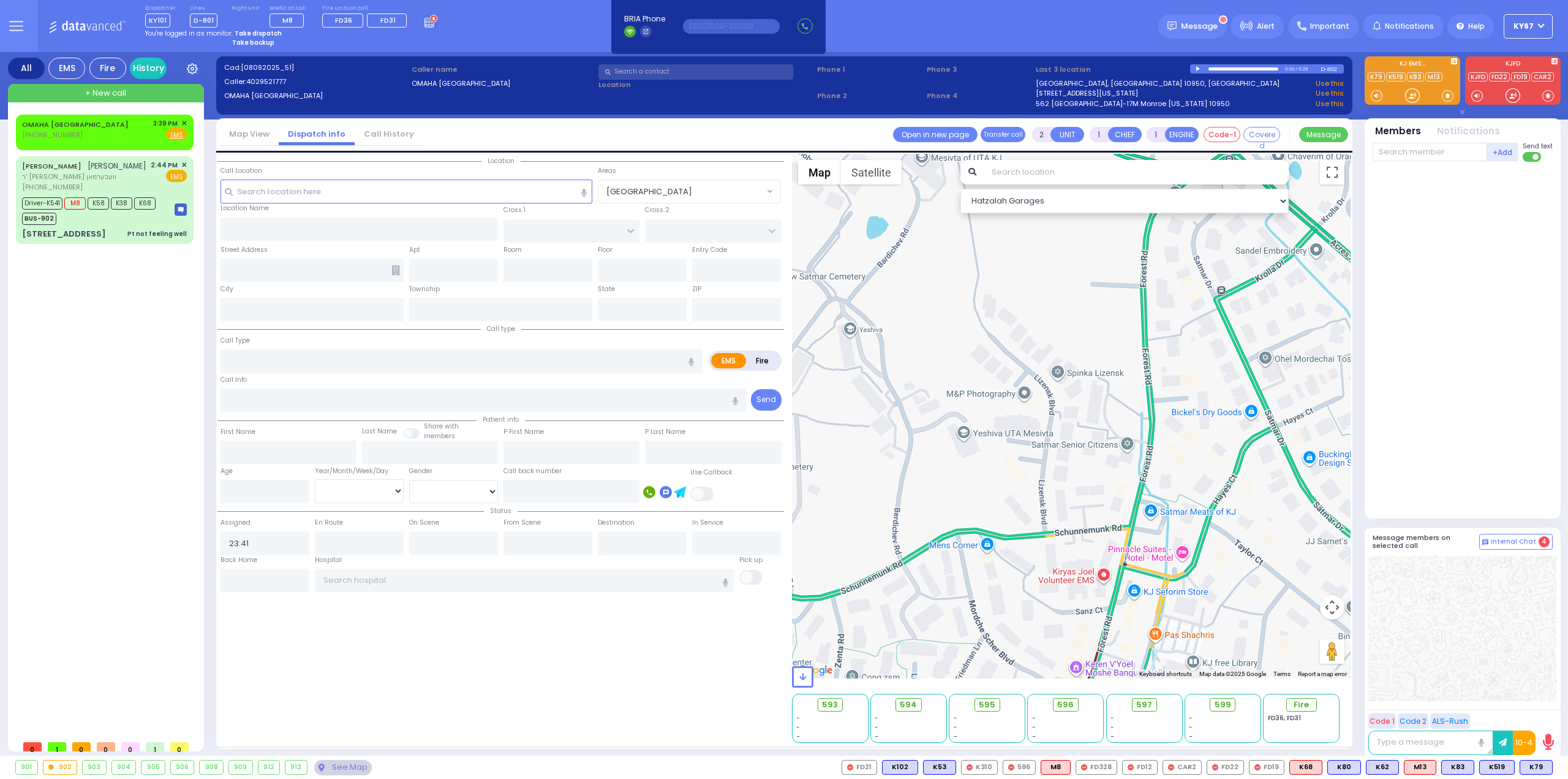
select select
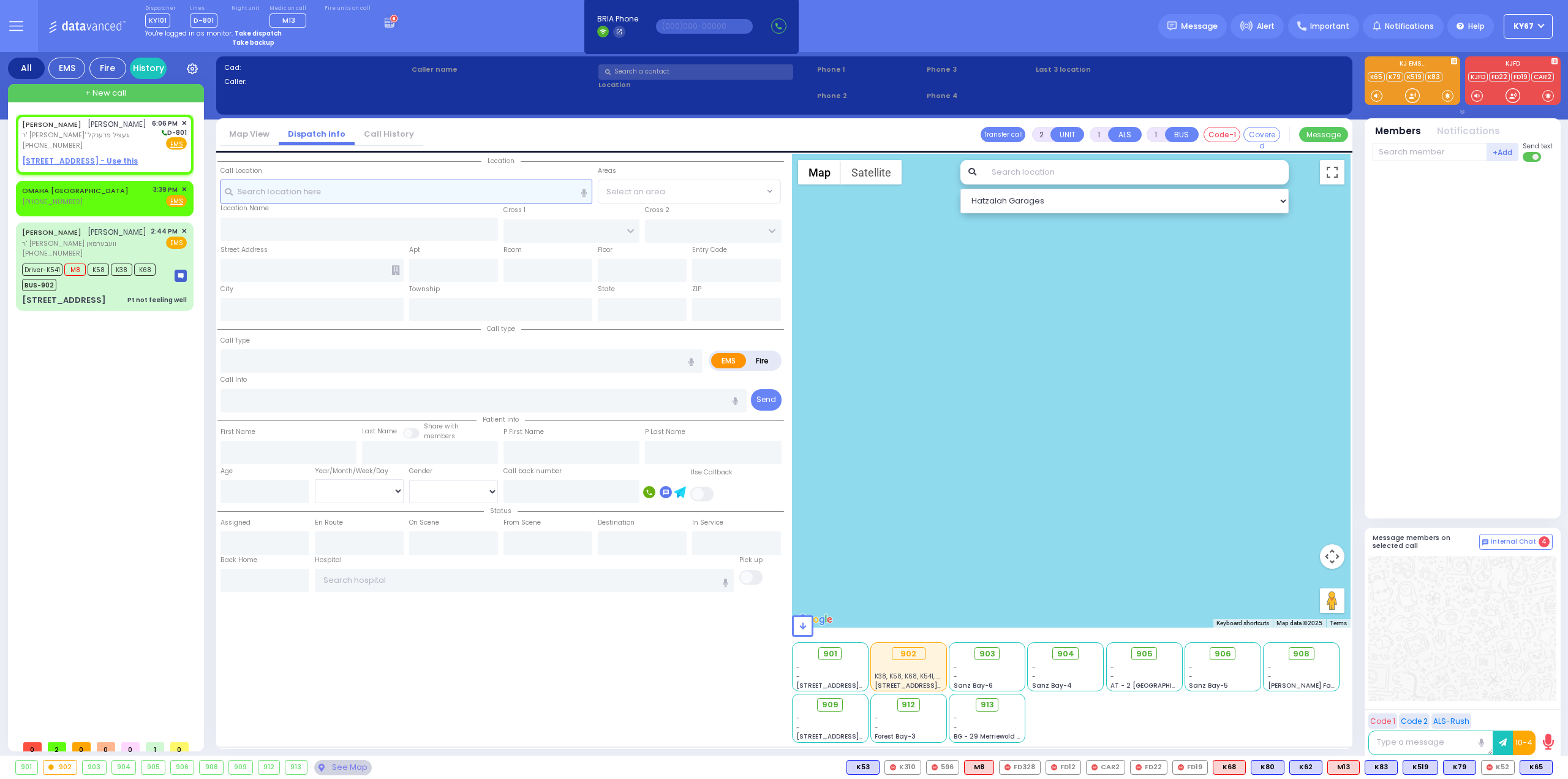
select select
radio input "true"
type input "[PERSON_NAME]"
select select
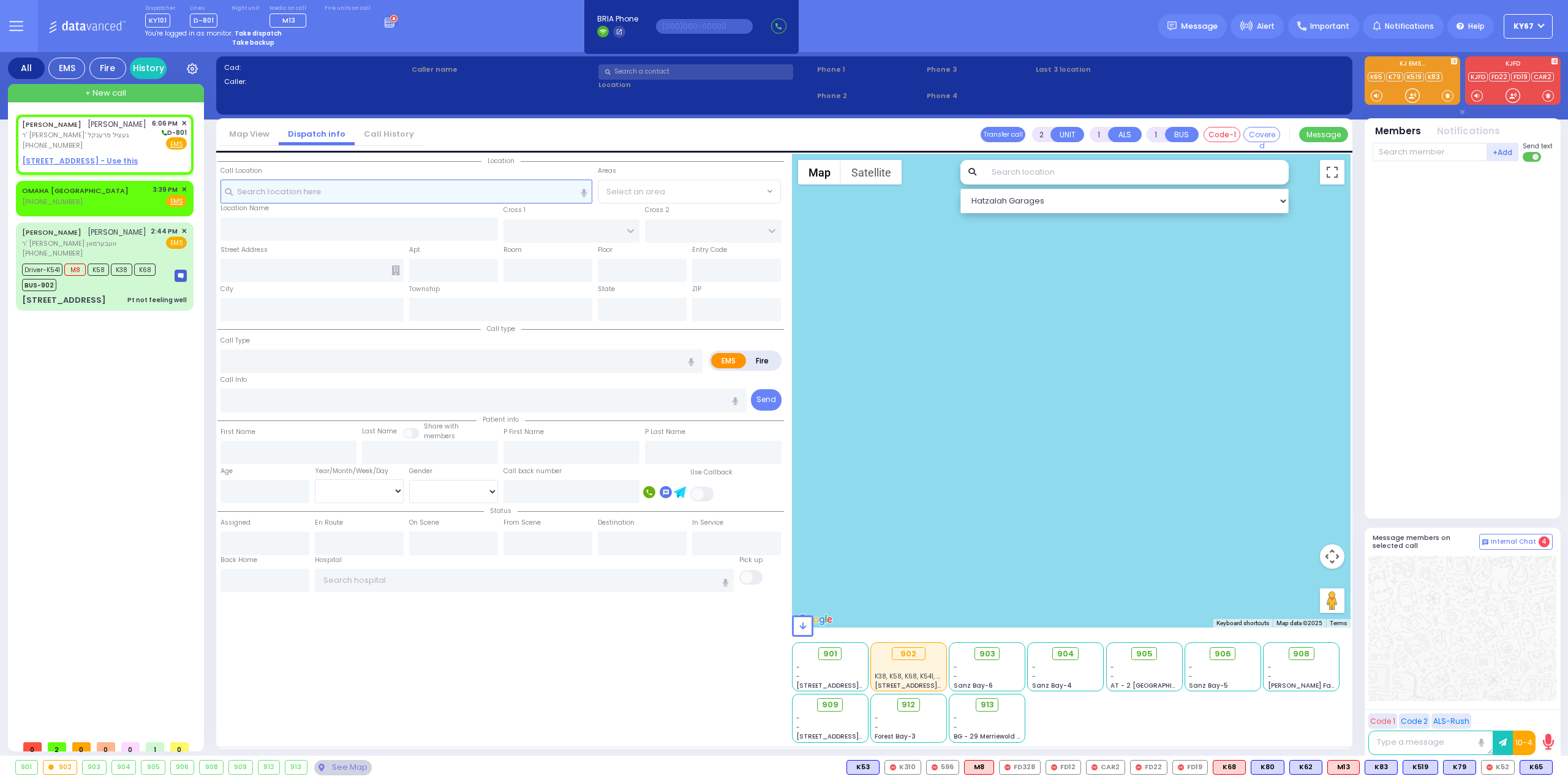
type input "18:06"
select select "Hatzalah Garages"
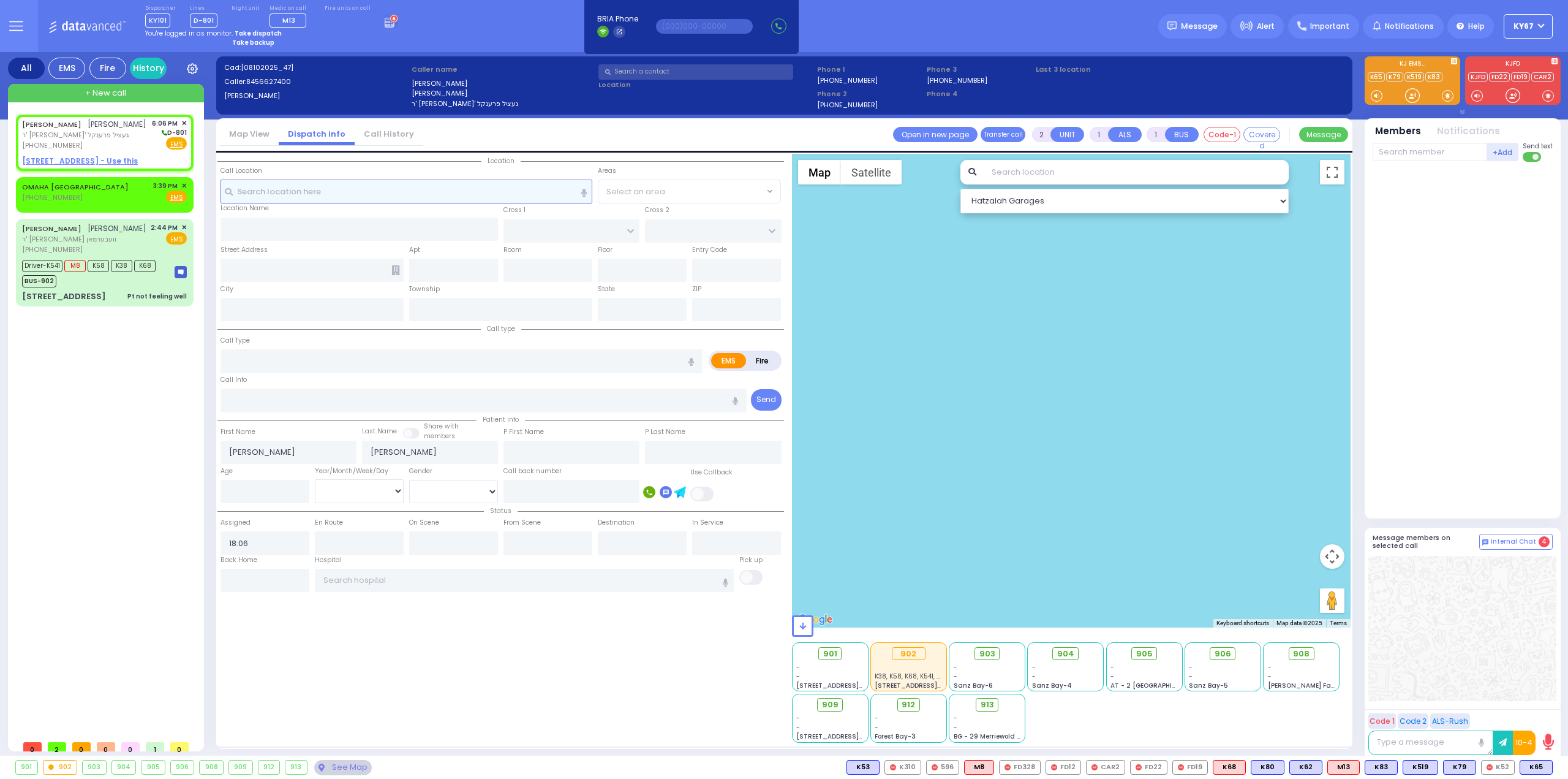
select select
radio input "true"
select select
select select "Hatzalah Garages"
select select
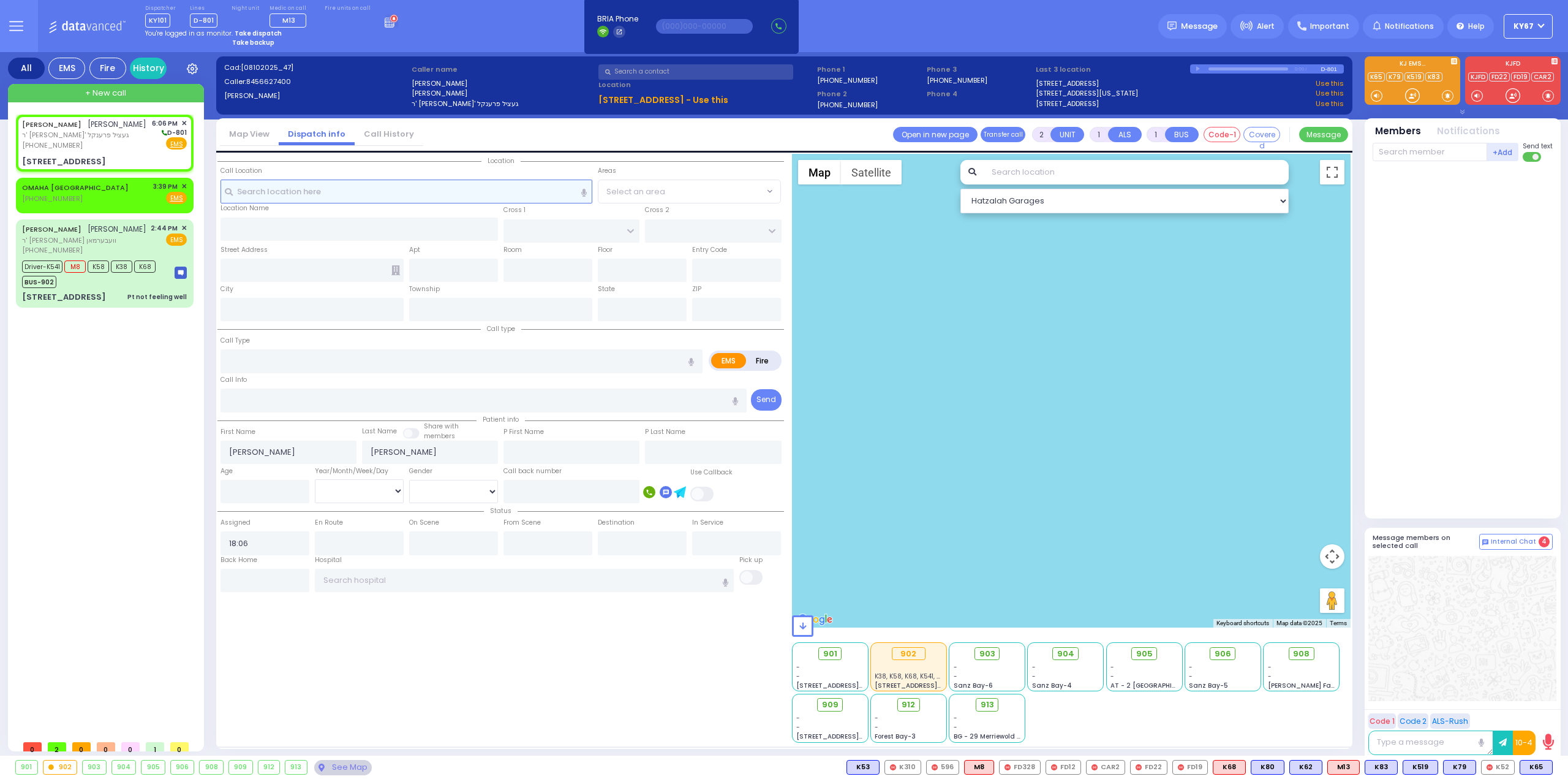
radio input "true"
select select
select select "Hatzalah Garages"
type input "S.M. ROSMER RD"
type input "BEER SHAVA ST"
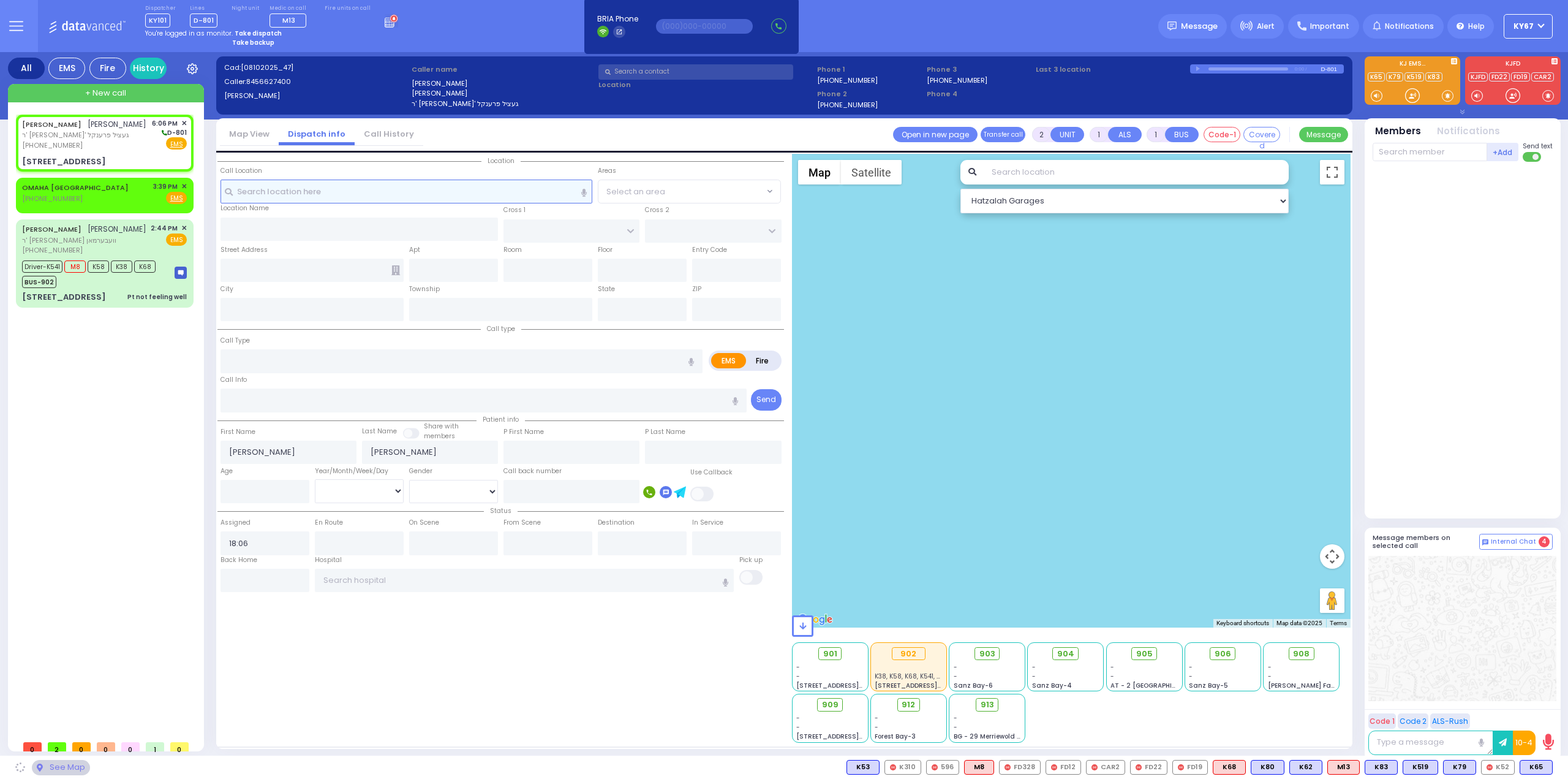
type input "5 BEER SHAVA ST"
type input "405"
type input "Kiryas Joel"
type input "New York"
type input "10950"
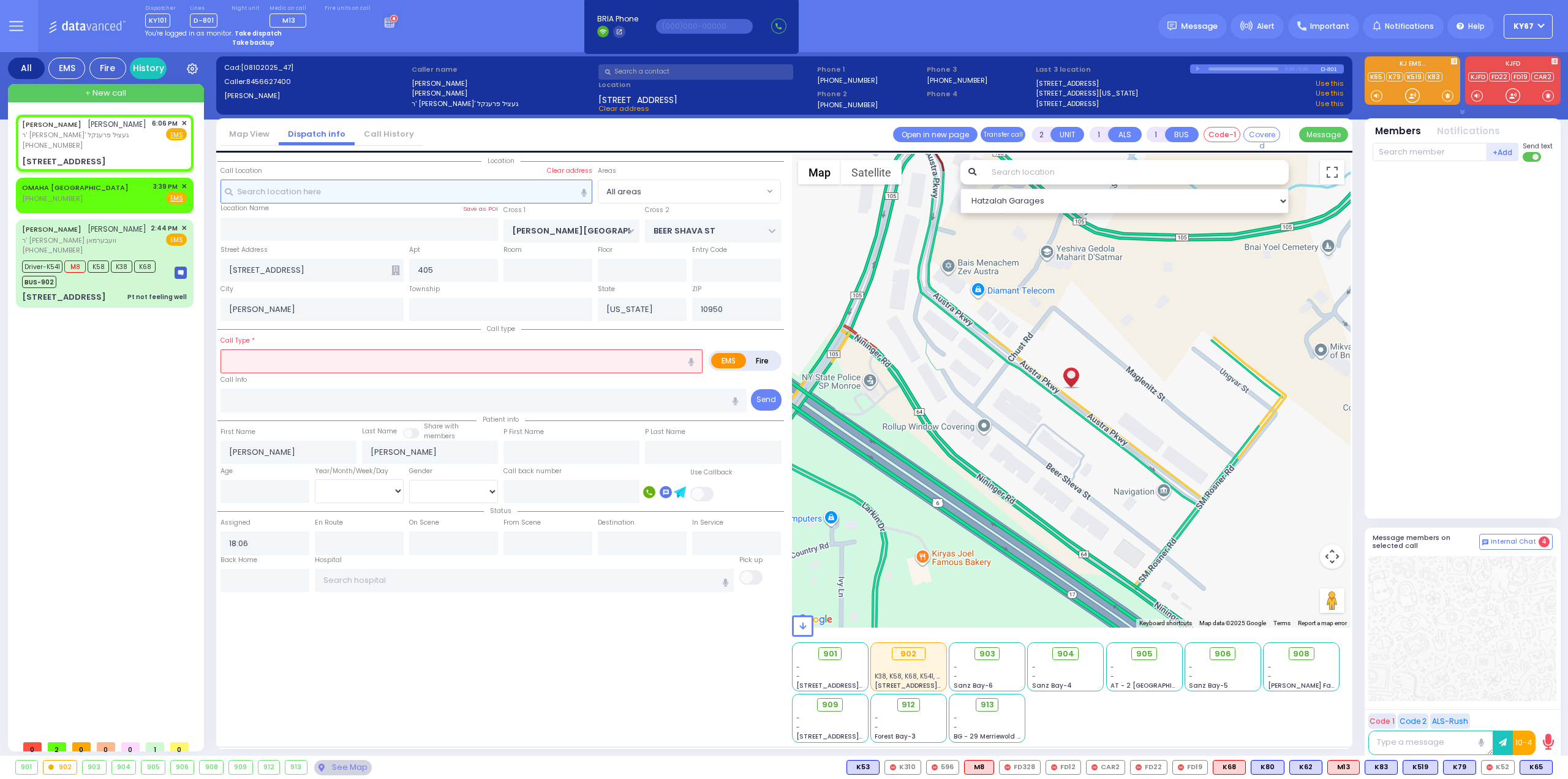
select select
radio input "true"
select select
select select "Hatzalah Garages"
select select
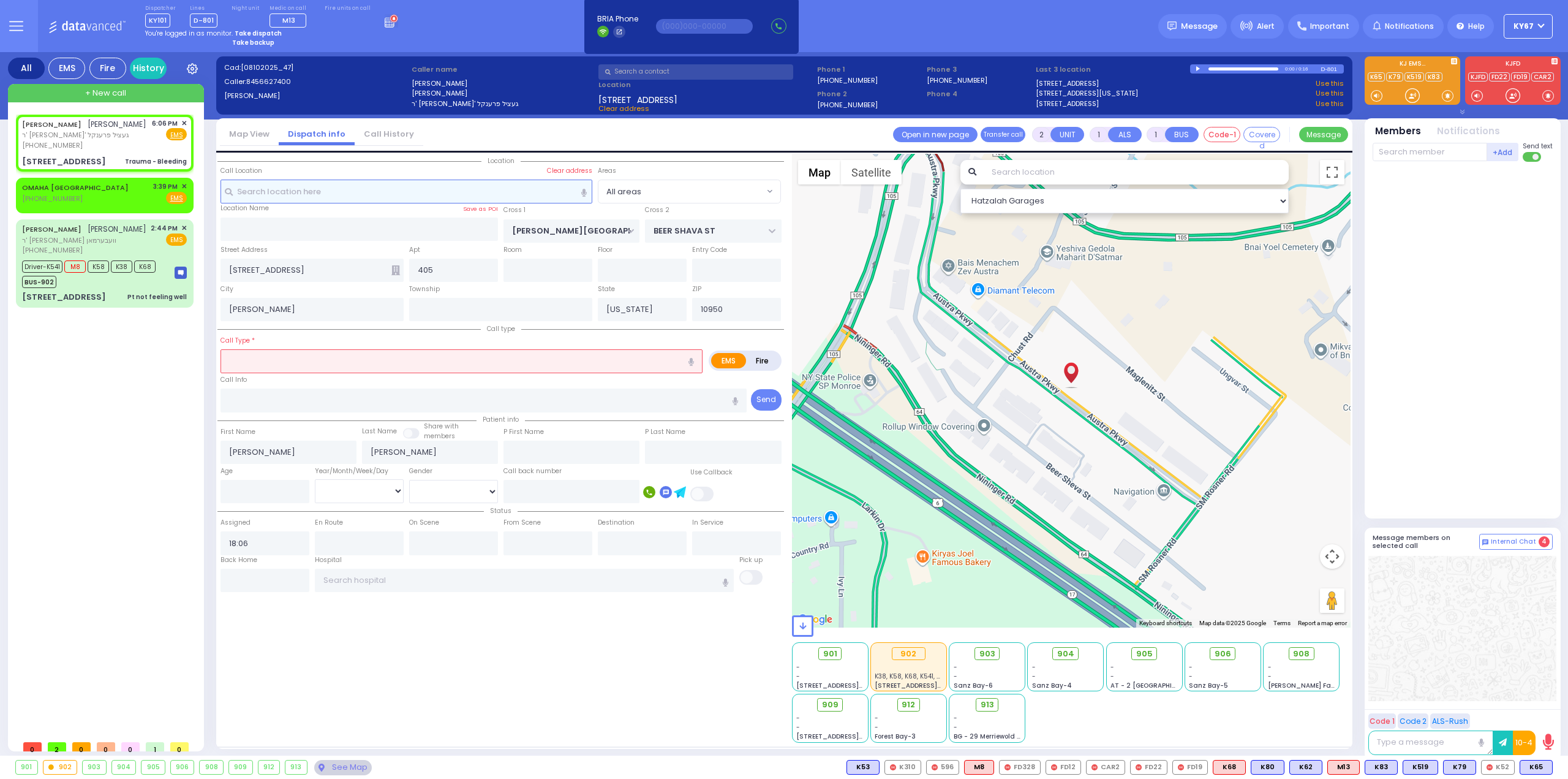
type input "Trauma - Bleeding"
radio input "true"
select select
select select "Hatzalah Garages"
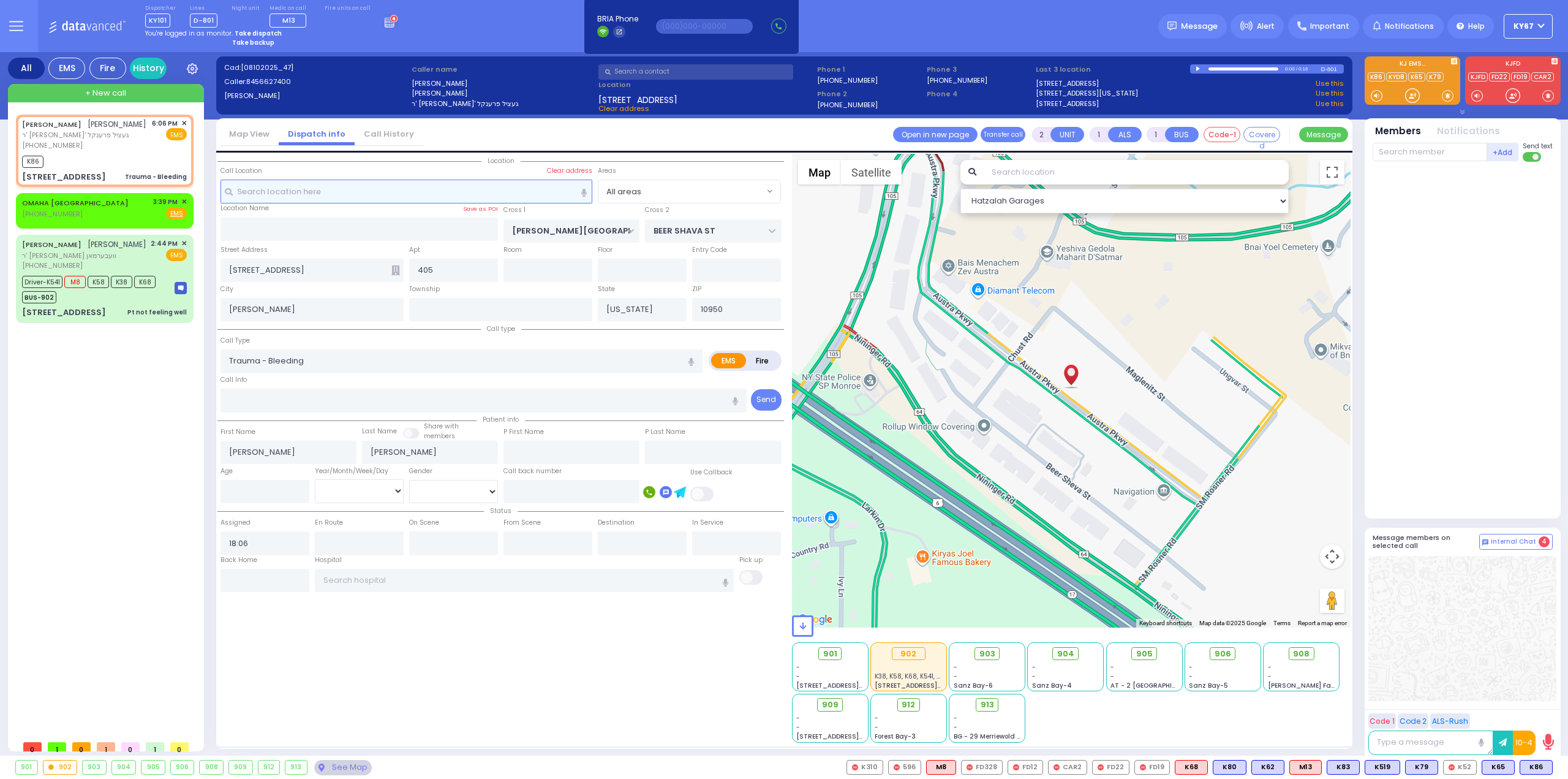
select select
radio input "true"
select select
type input "18:06"
select select "Hatzalah Garages"
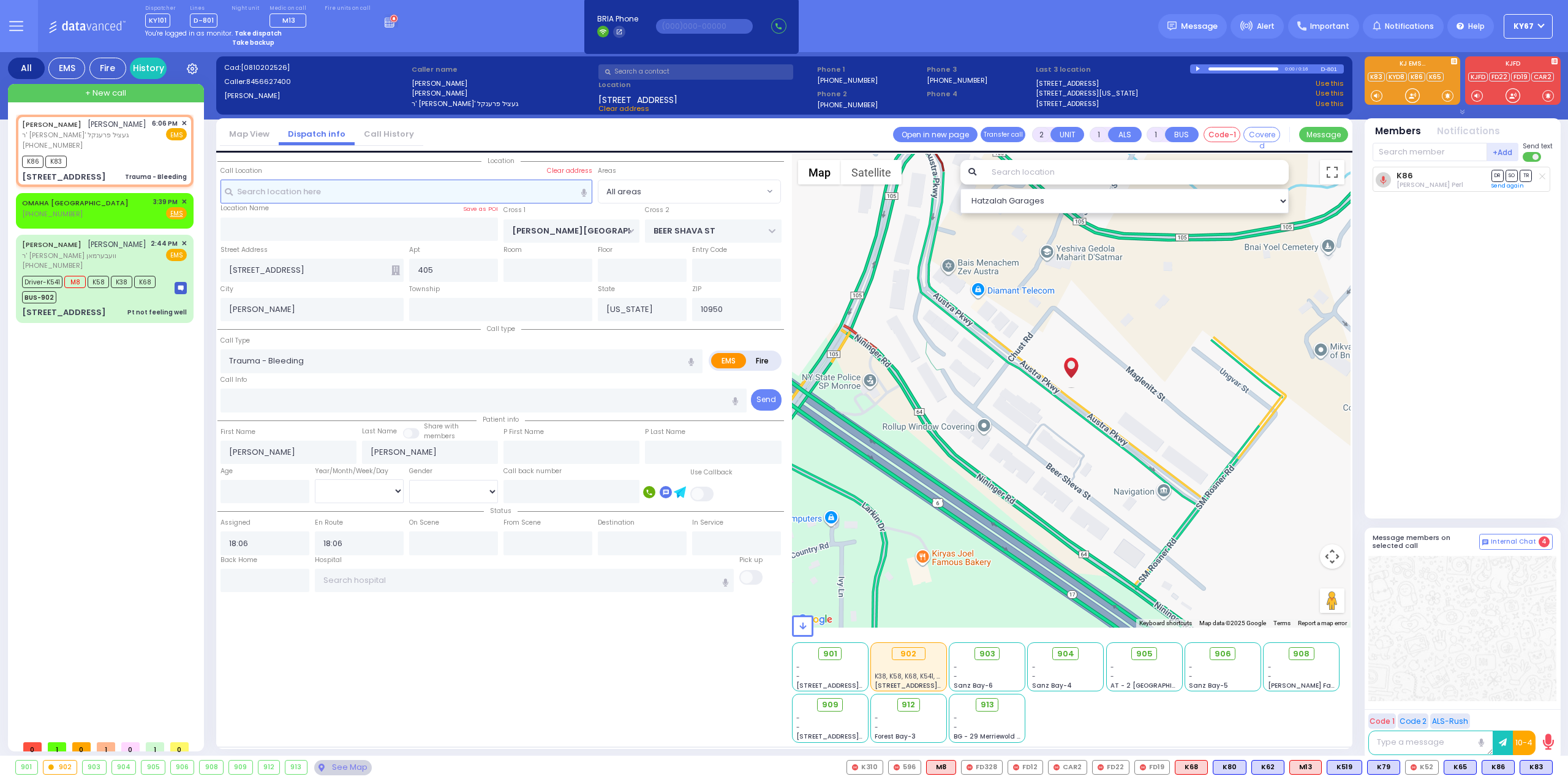
select select
radio input "true"
select select
select select "Hatzalah Garages"
